Goal: Task Accomplishment & Management: Manage account settings

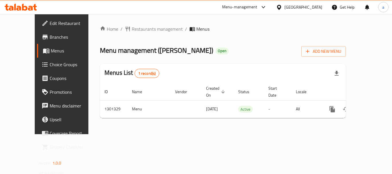
click at [130, 35] on div "Home / Restaurants management / Menus Menu management ( Shahi Dastarkhan ) Open…" at bounding box center [223, 74] width 246 height 97
click at [132, 29] on span "Restaurants management" at bounding box center [157, 29] width 51 height 7
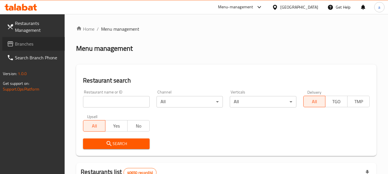
click at [28, 46] on span "Branches" at bounding box center [37, 43] width 45 height 7
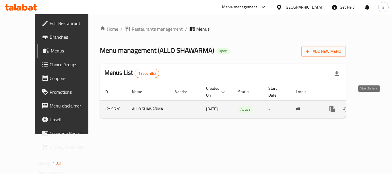
click at [370, 106] on icon "enhanced table" at bounding box center [373, 109] width 7 height 7
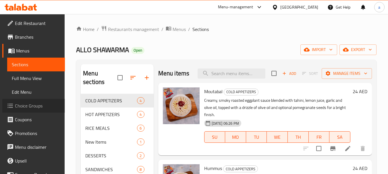
click at [36, 106] on span "Choice Groups" at bounding box center [37, 105] width 45 height 7
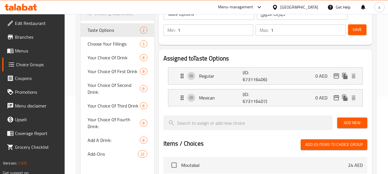
scroll to position [86, 0]
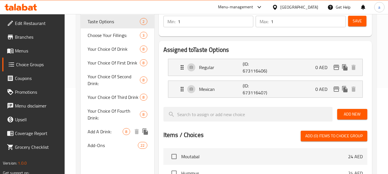
click at [101, 135] on span "Add A Drink:" at bounding box center [105, 131] width 35 height 7
type input "Add A Drink:"
type input "أضف مشروبًا:"
type input "0"
type input "8"
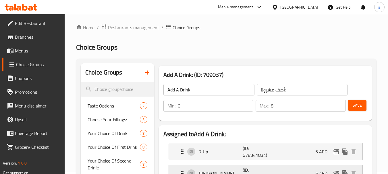
scroll to position [0, 0]
